Goal: Use online tool/utility: Utilize a website feature to perform a specific function

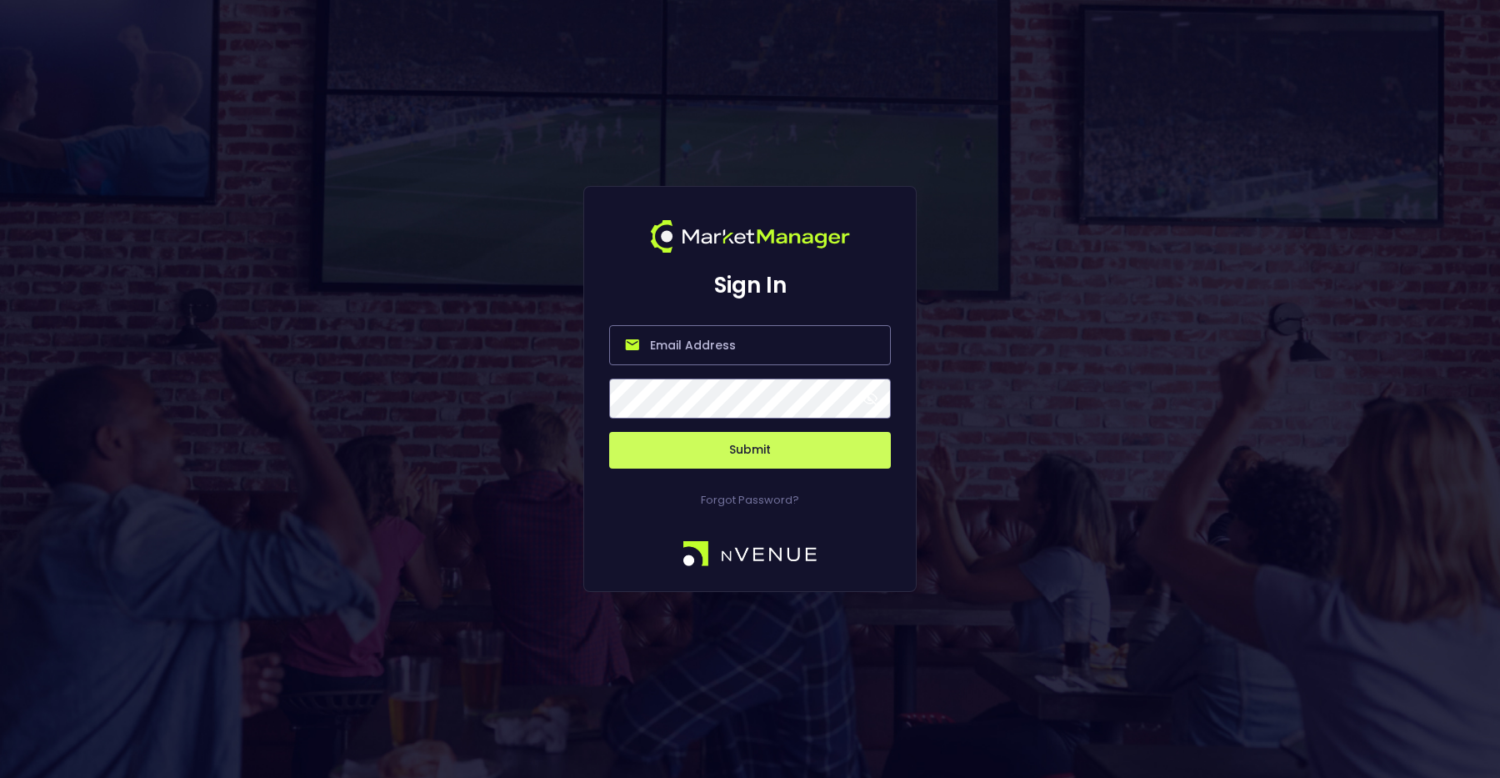
click at [743, 353] on input "email" at bounding box center [750, 345] width 282 height 40
type input "matthew@nvenue.com"
click at [763, 449] on button "Submit" at bounding box center [750, 450] width 282 height 37
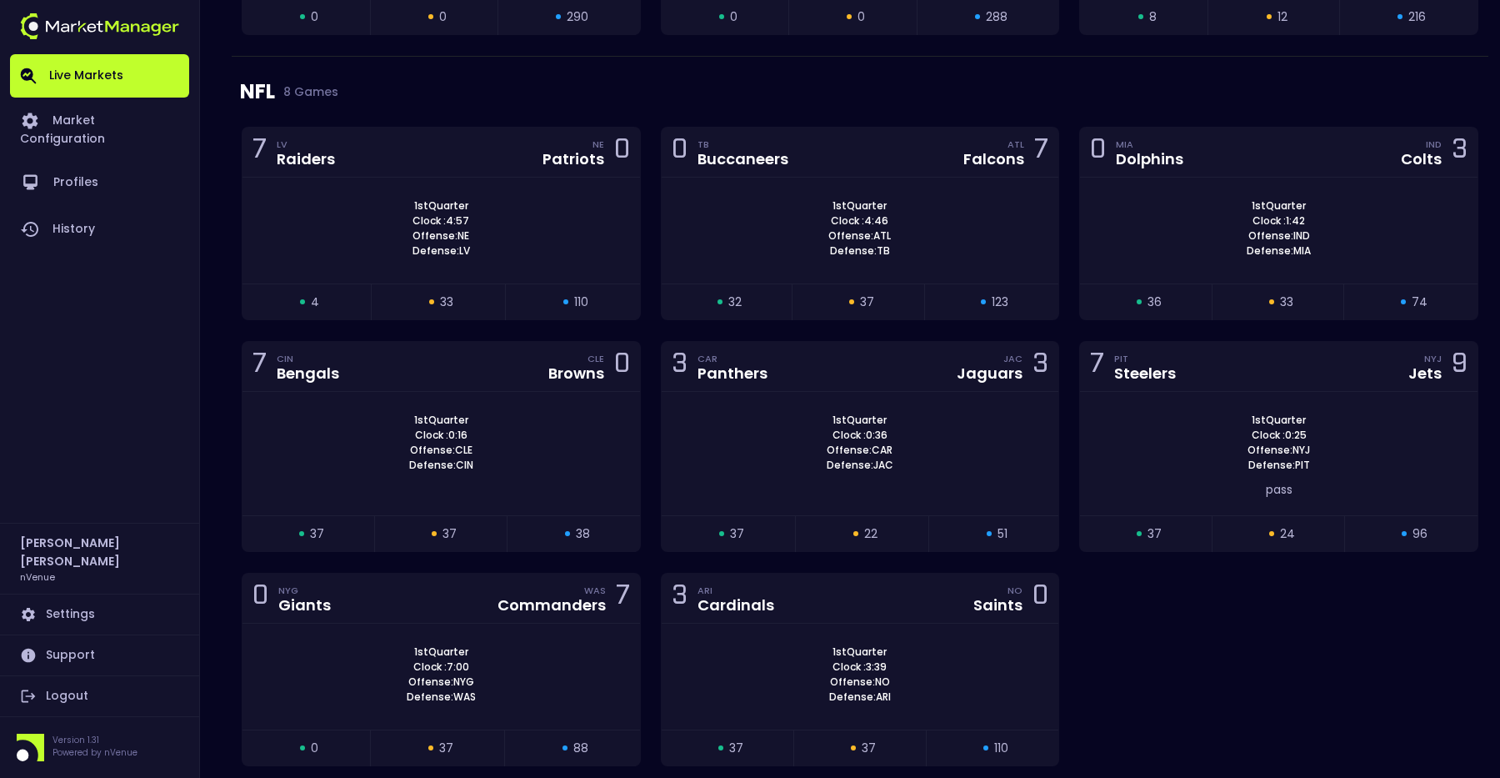
scroll to position [1888, 0]
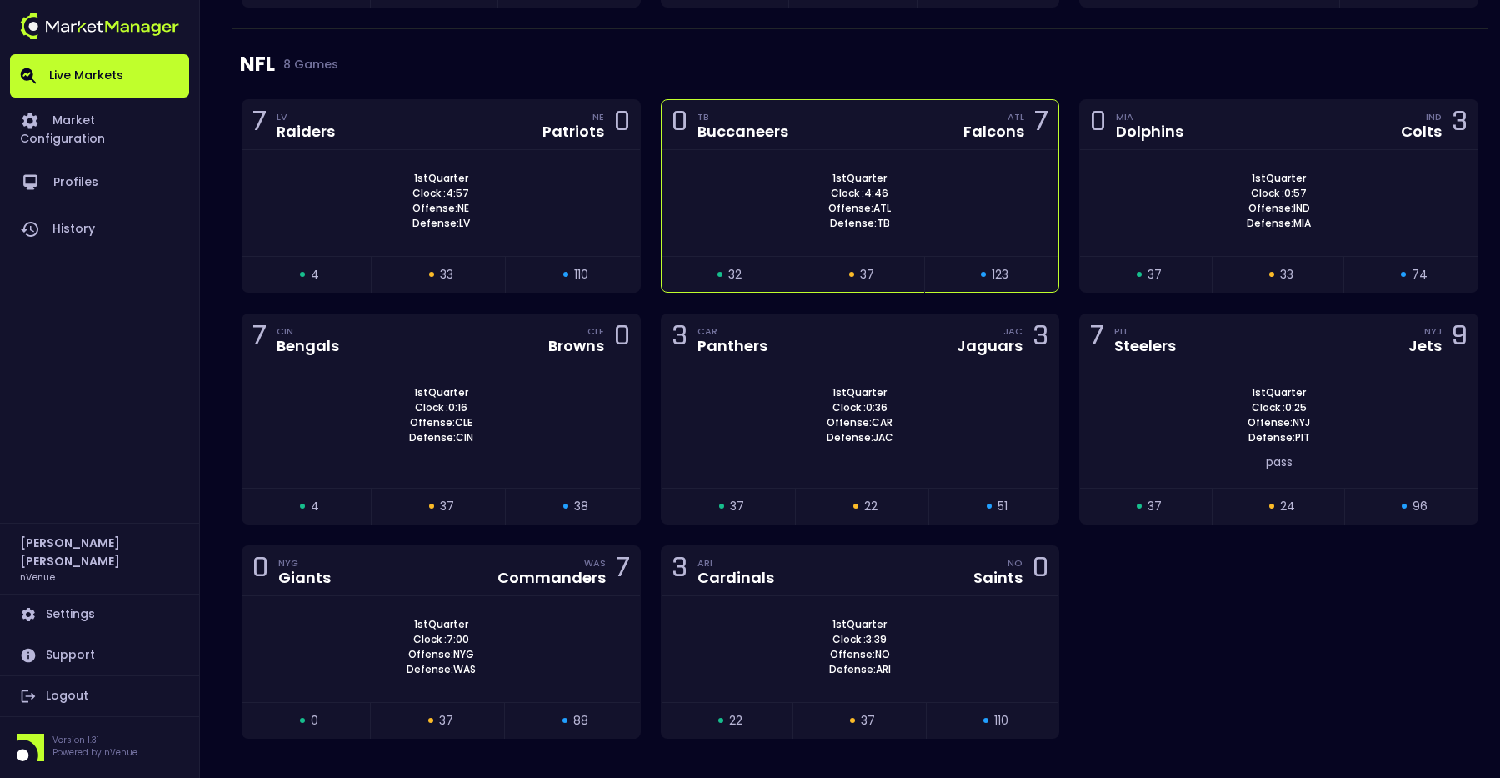
click at [788, 175] on div "1st Quarter Clock : 4:46 Offense: ATL Defense: TB" at bounding box center [861, 201] width 398 height 60
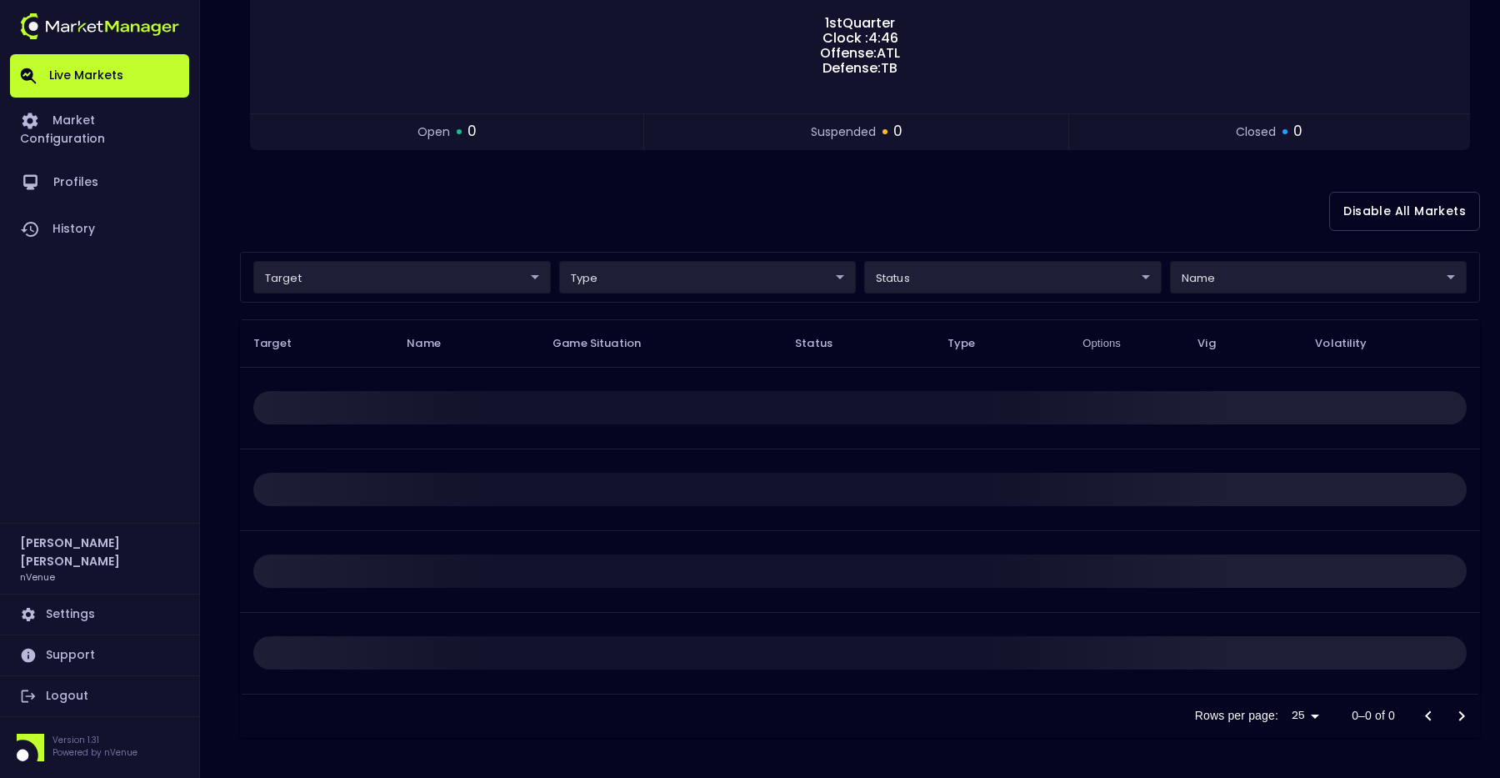
scroll to position [0, 0]
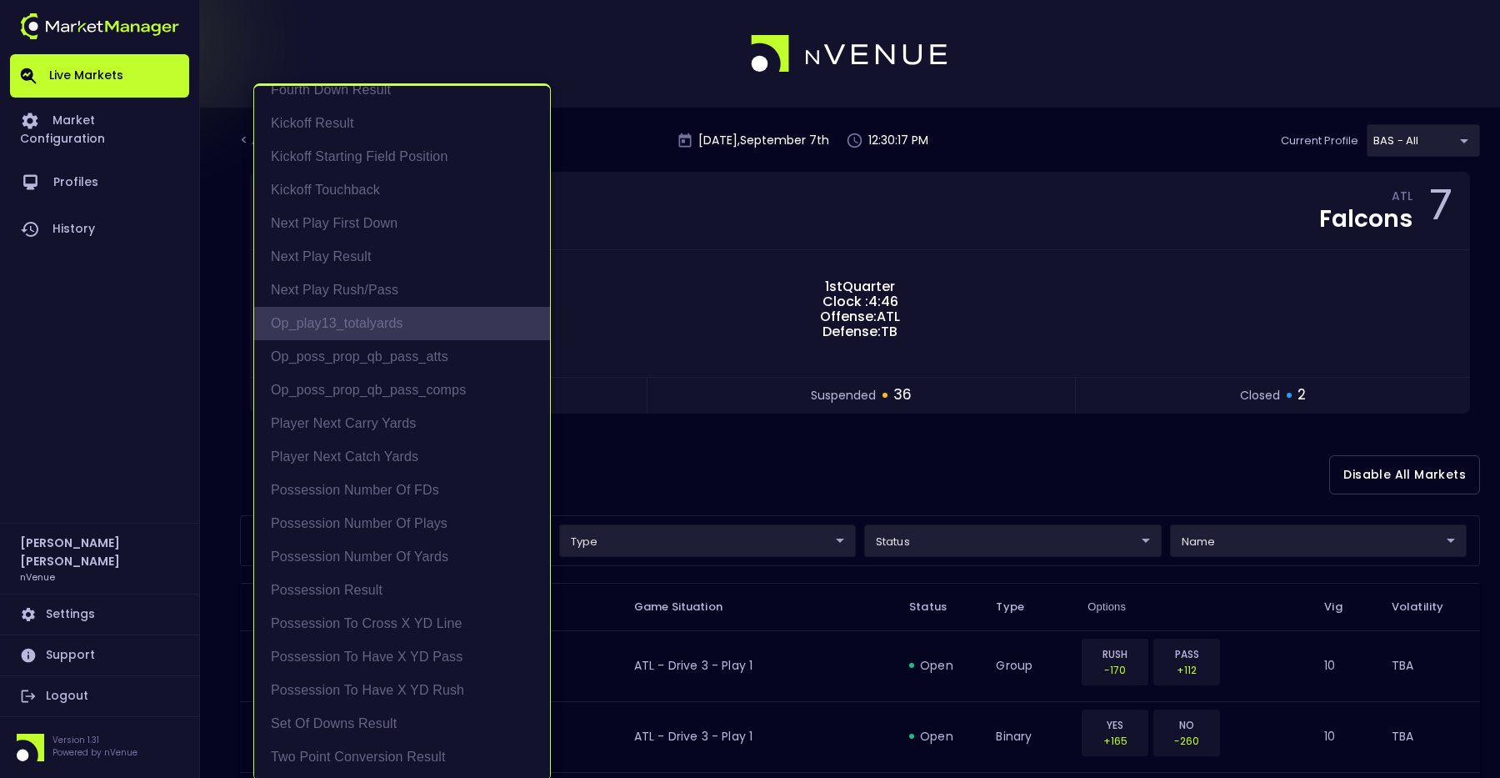
click at [433, 322] on li "op_play13_totalyards" at bounding box center [402, 323] width 296 height 33
type input "op_play13_totalyards"
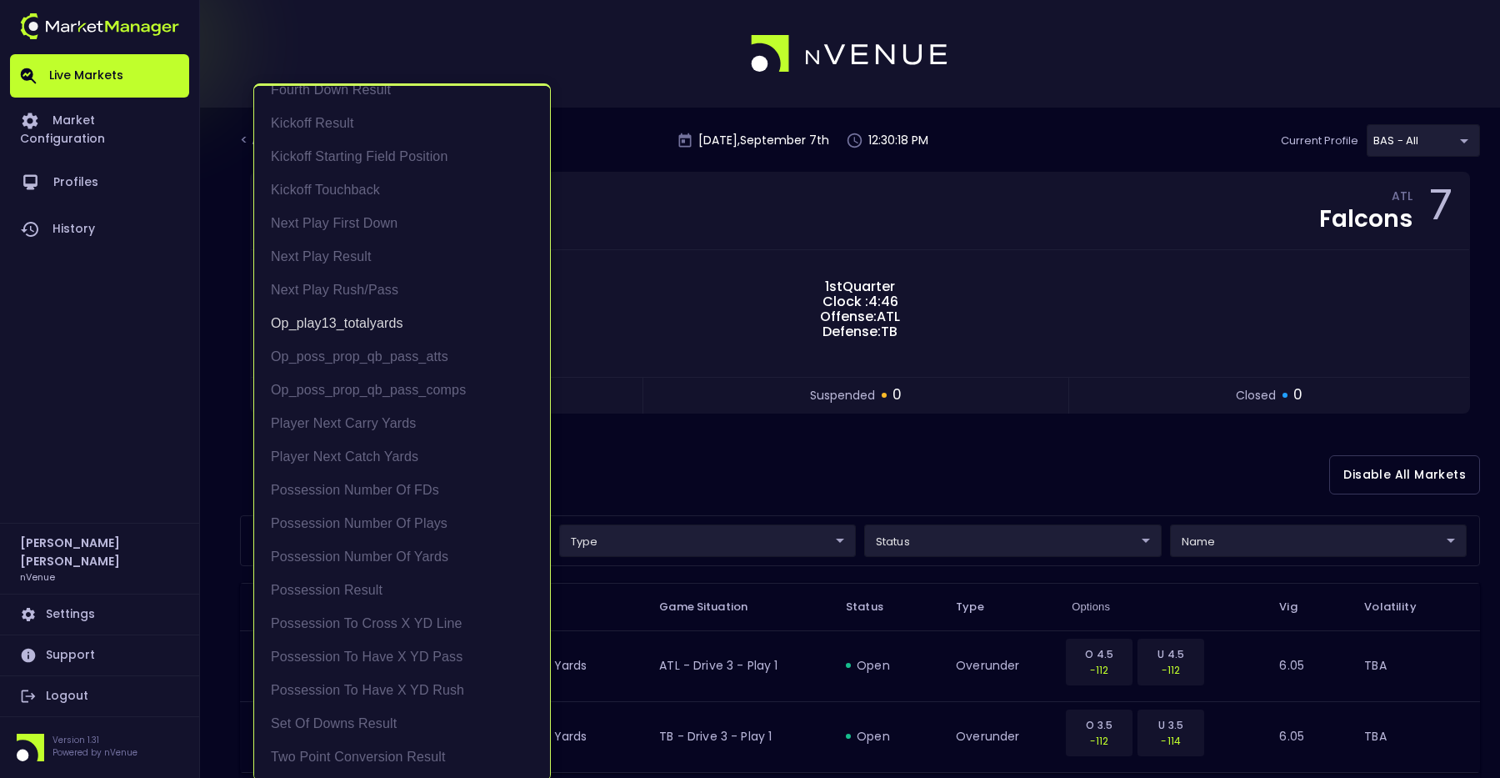
scroll to position [3, 0]
click at [799, 434] on div at bounding box center [750, 389] width 1500 height 778
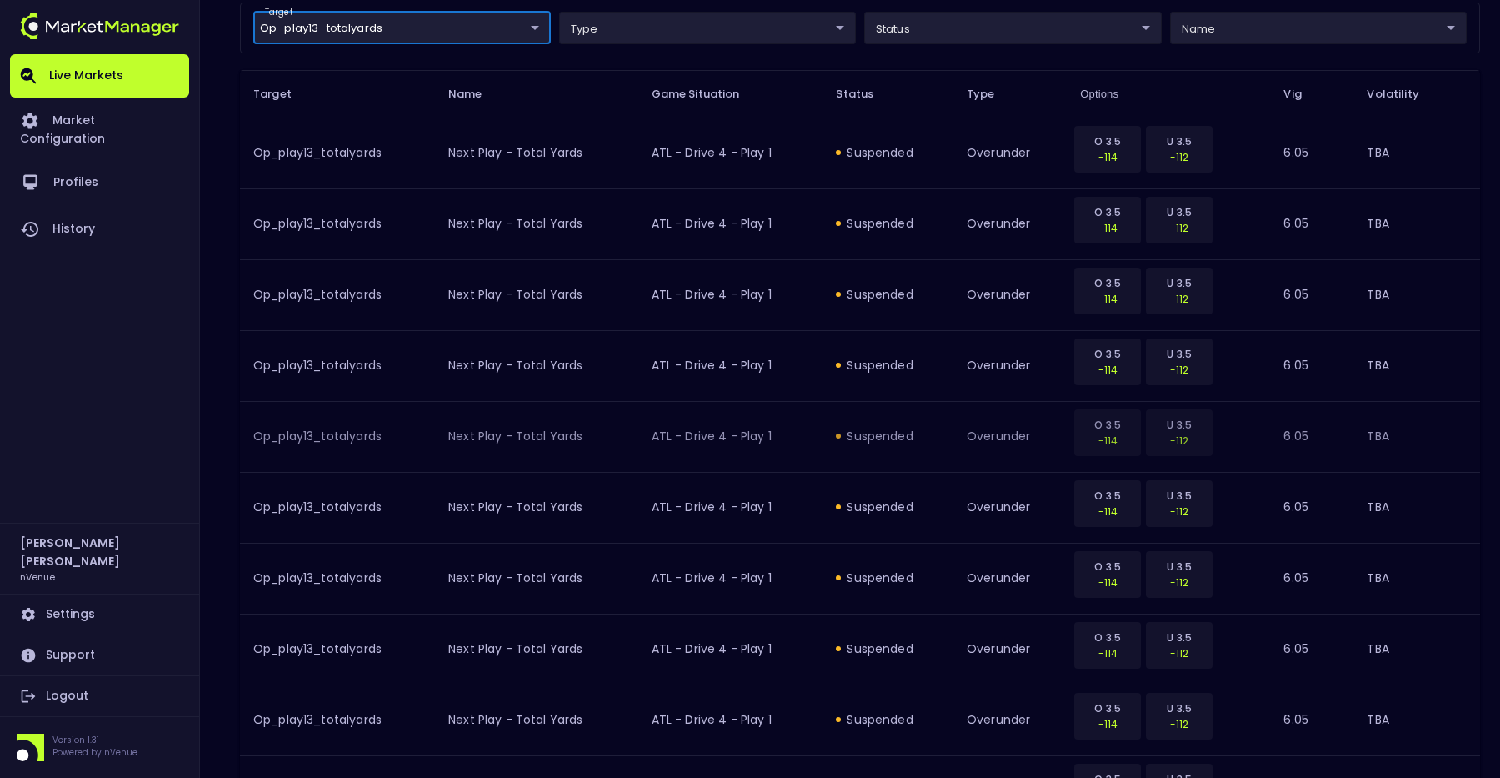
scroll to position [0, 0]
